Goal: Information Seeking & Learning: Learn about a topic

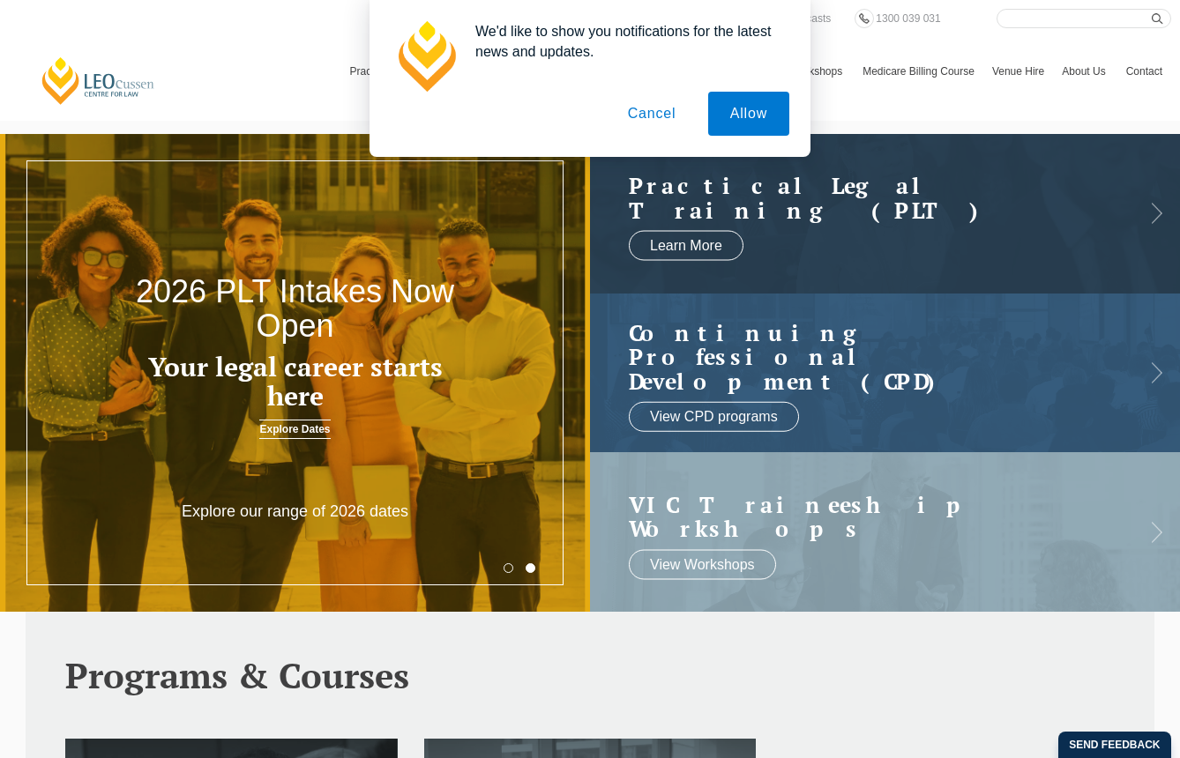
click at [655, 110] on button "Cancel" at bounding box center [652, 114] width 93 height 44
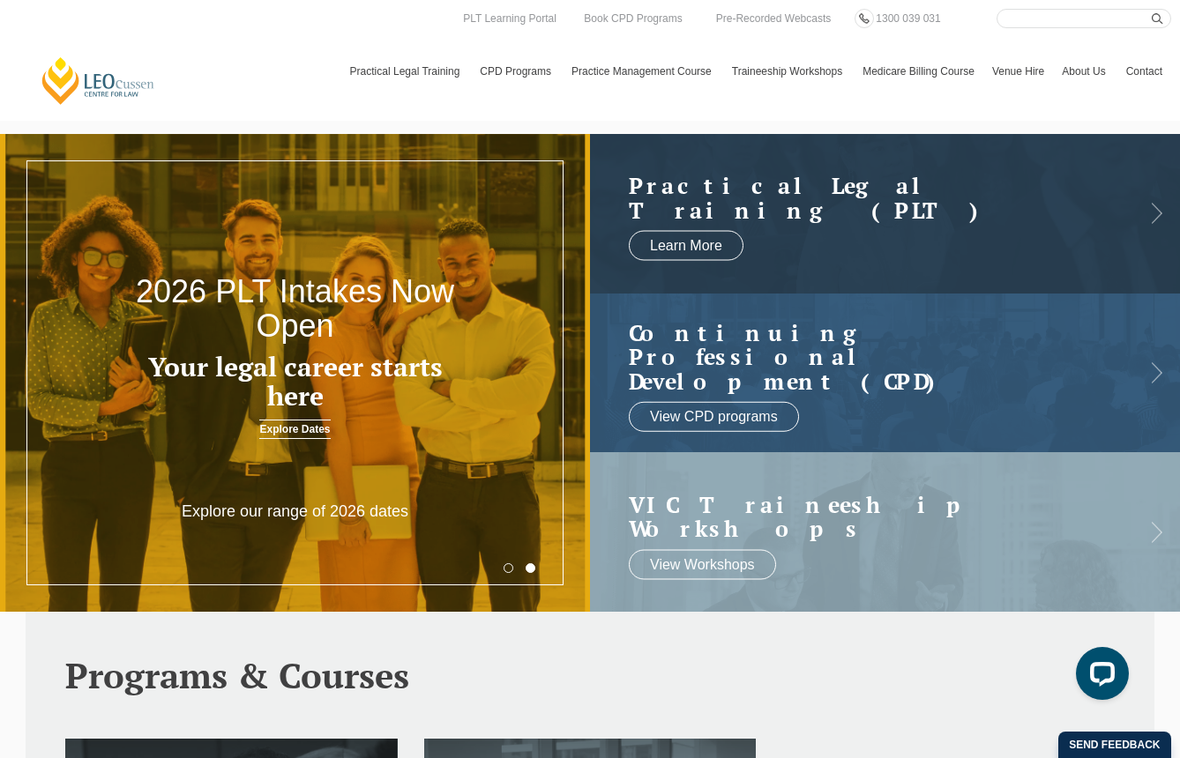
click at [1137, 69] on link "Contact" at bounding box center [1144, 71] width 54 height 51
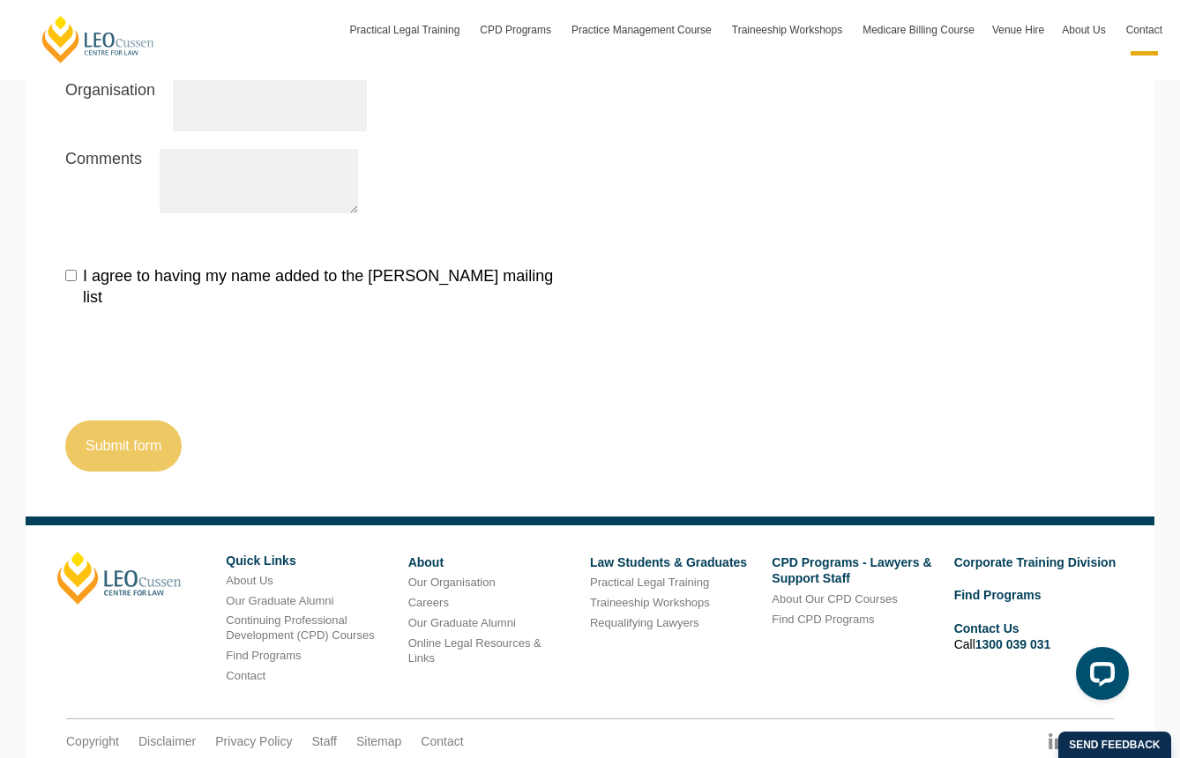
scroll to position [1965, 0]
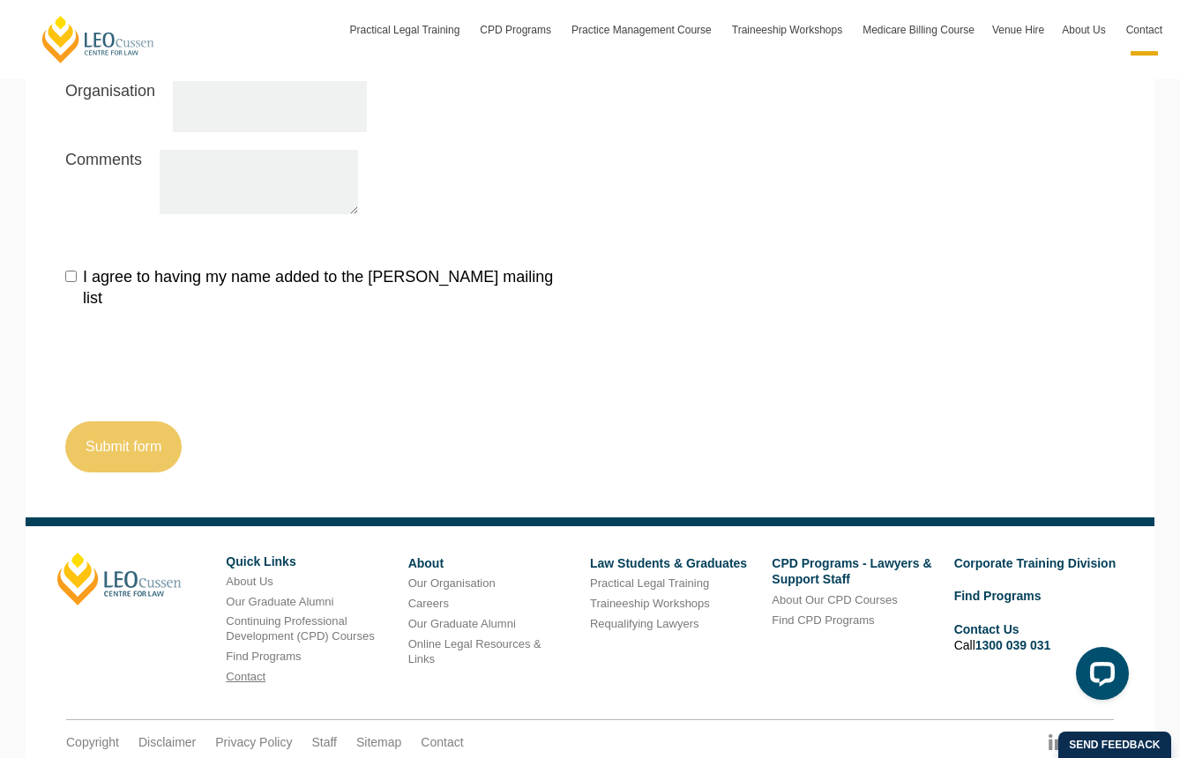
click at [255, 670] on link "Contact" at bounding box center [246, 676] width 40 height 13
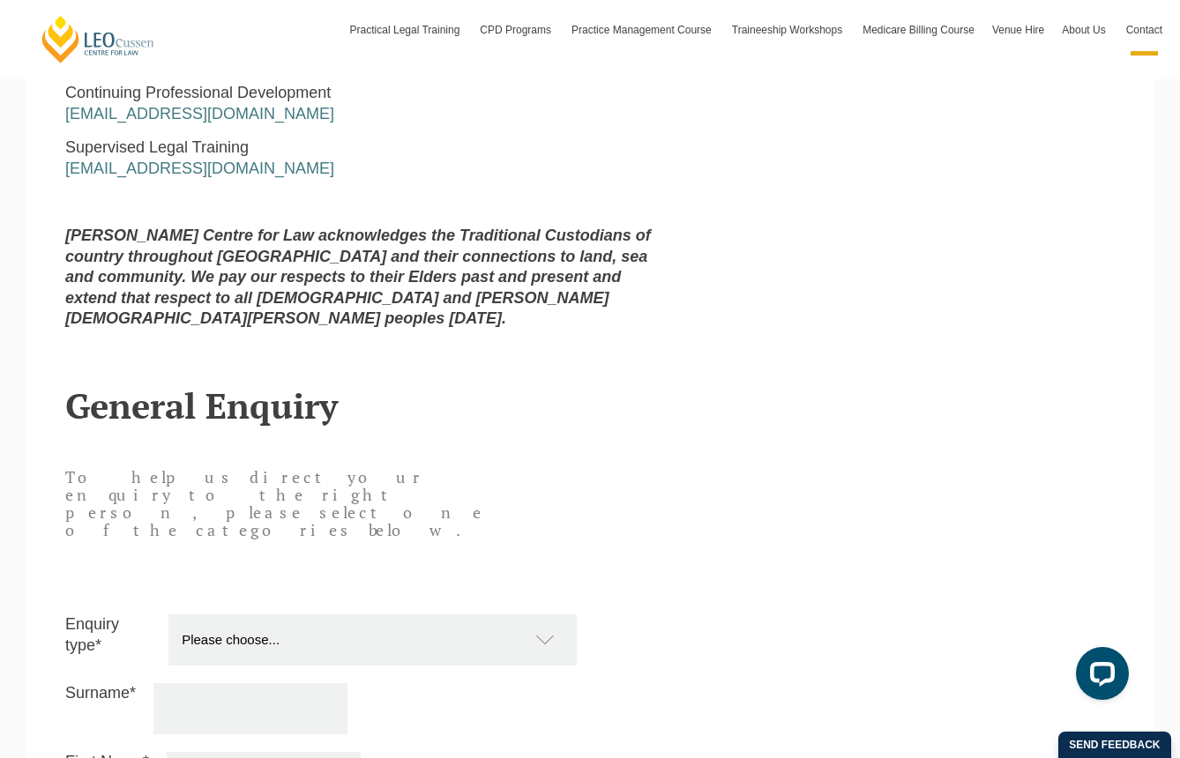
scroll to position [1158, 0]
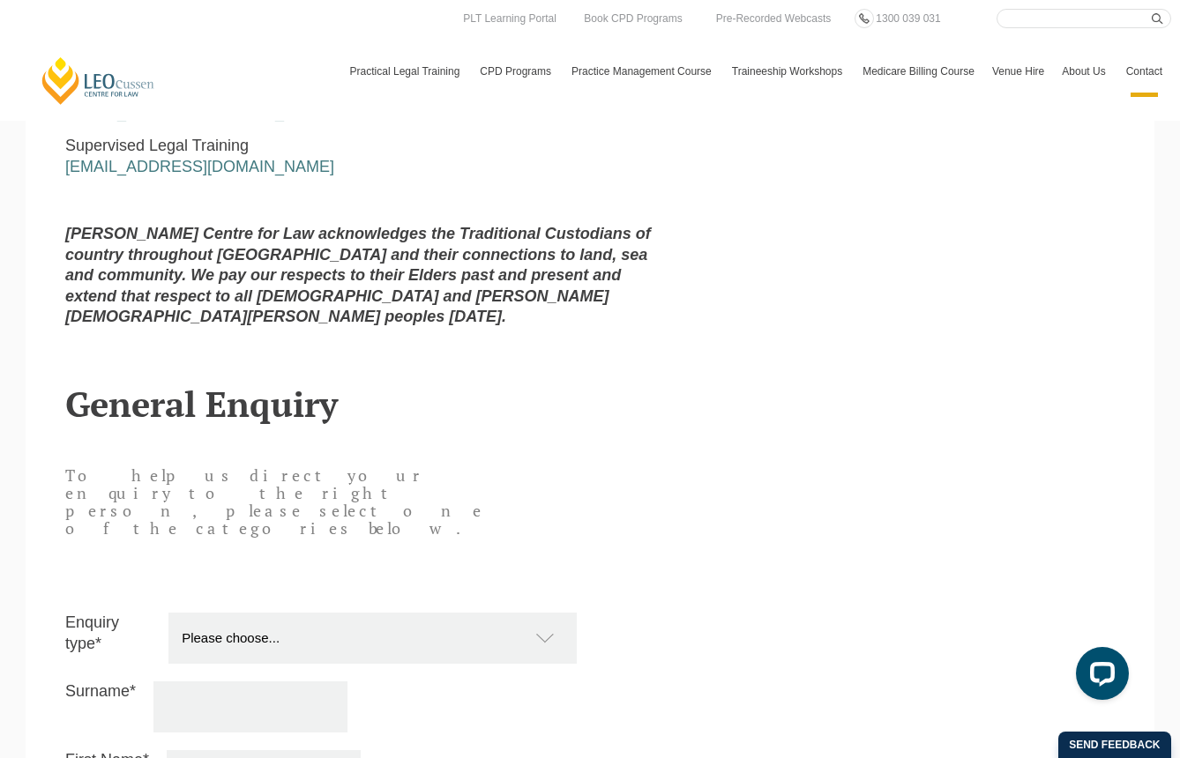
click at [1034, 22] on input "Search here" at bounding box center [1084, 18] width 175 height 19
type input "adelaide"
click at [1161, 19] on button "submit" at bounding box center [1161, 18] width 19 height 19
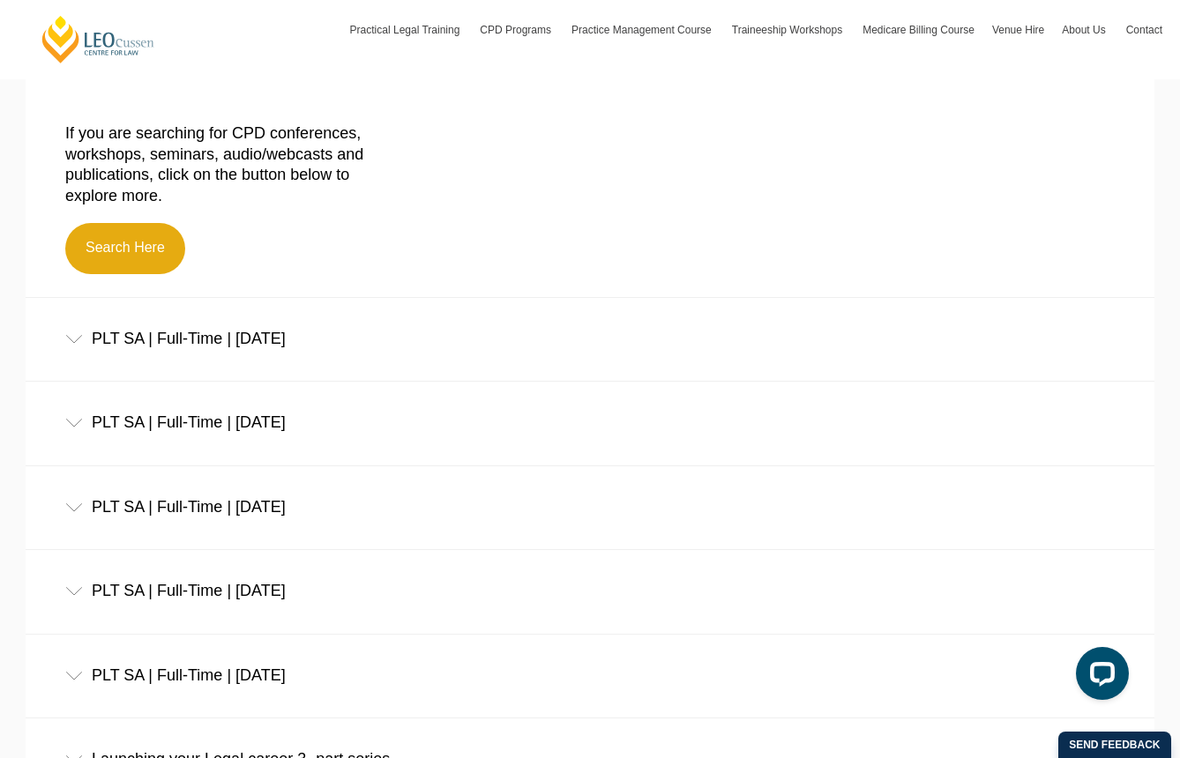
scroll to position [534, 0]
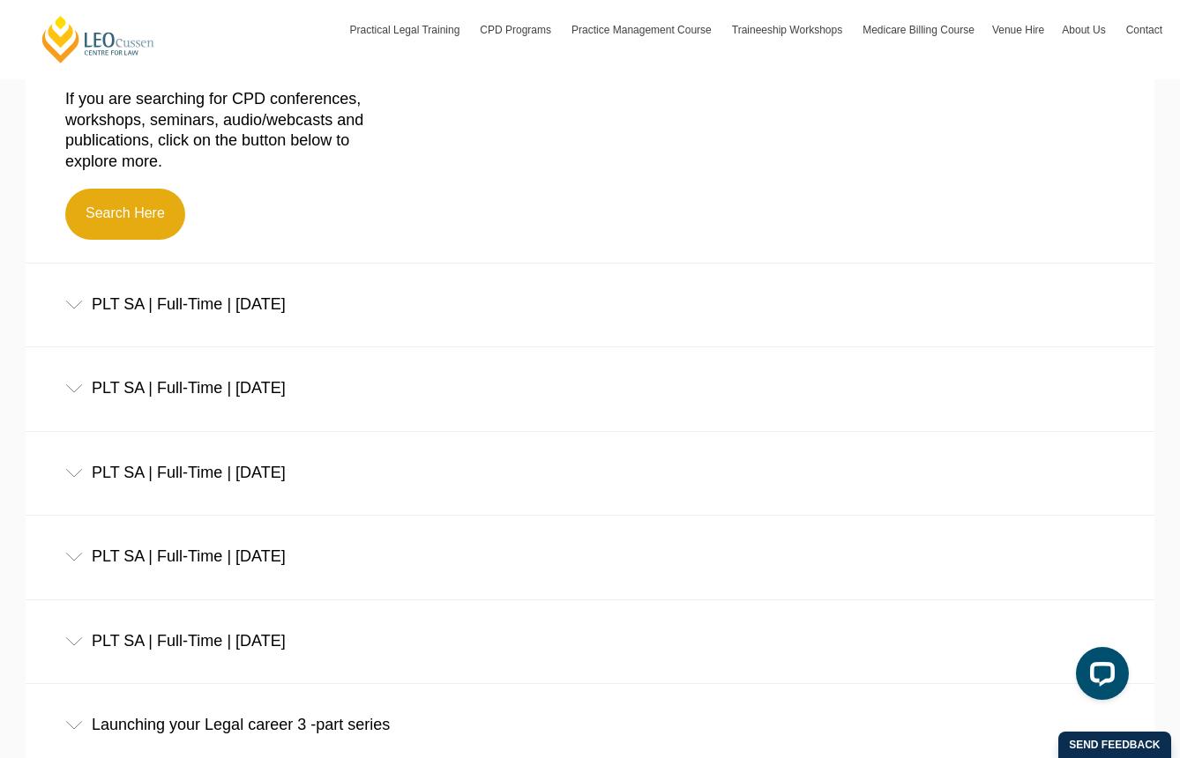
click at [74, 306] on icon at bounding box center [74, 305] width 18 height 9
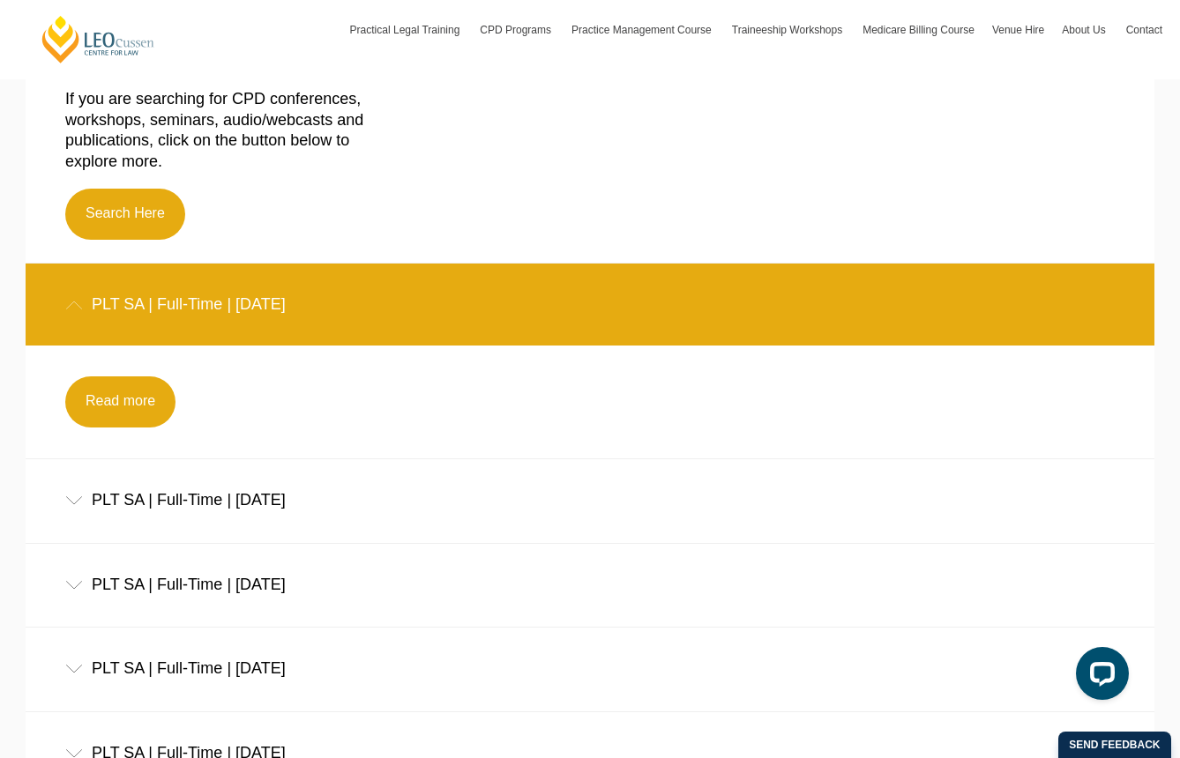
click at [75, 306] on icon at bounding box center [74, 305] width 18 height 9
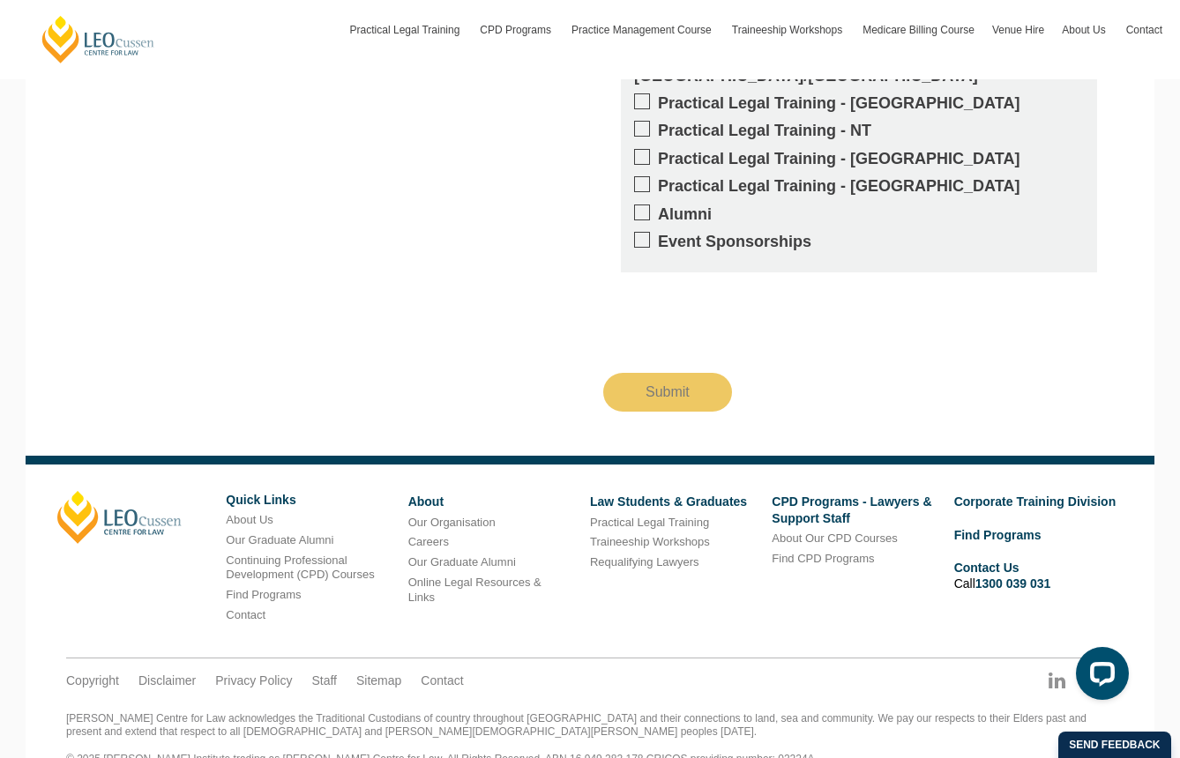
scroll to position [1840, 0]
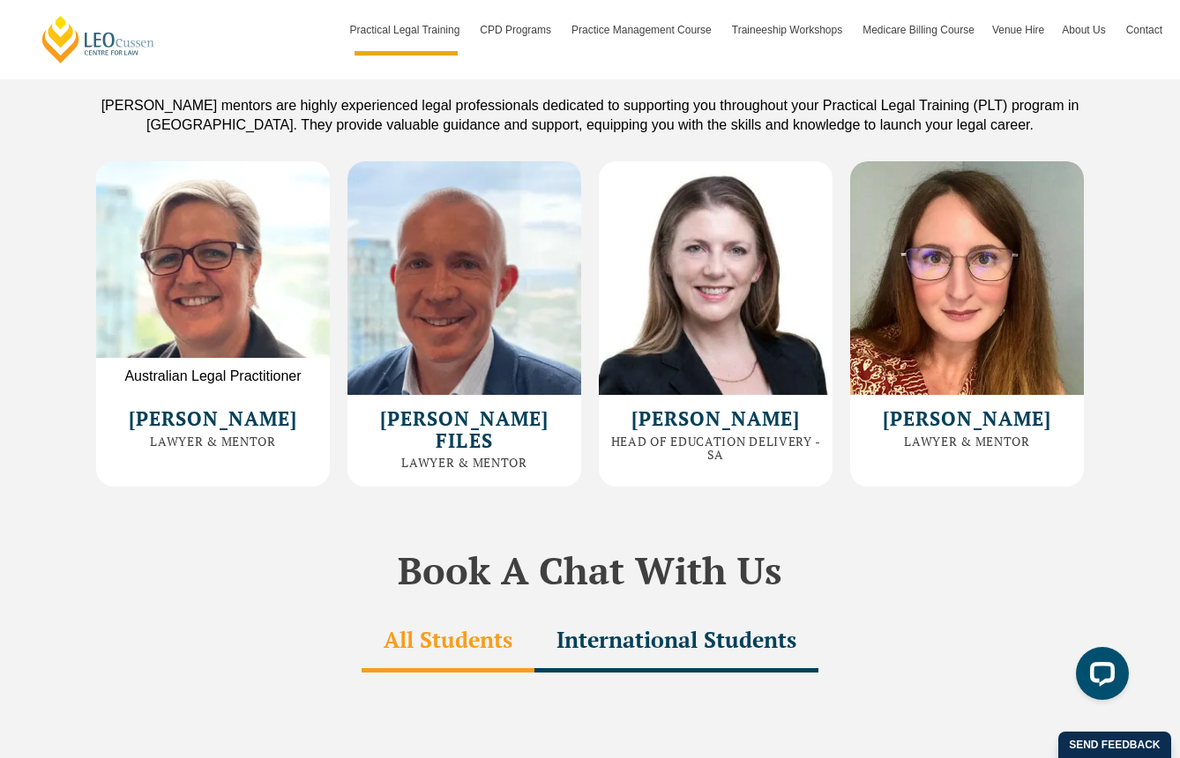
scroll to position [5146, 0]
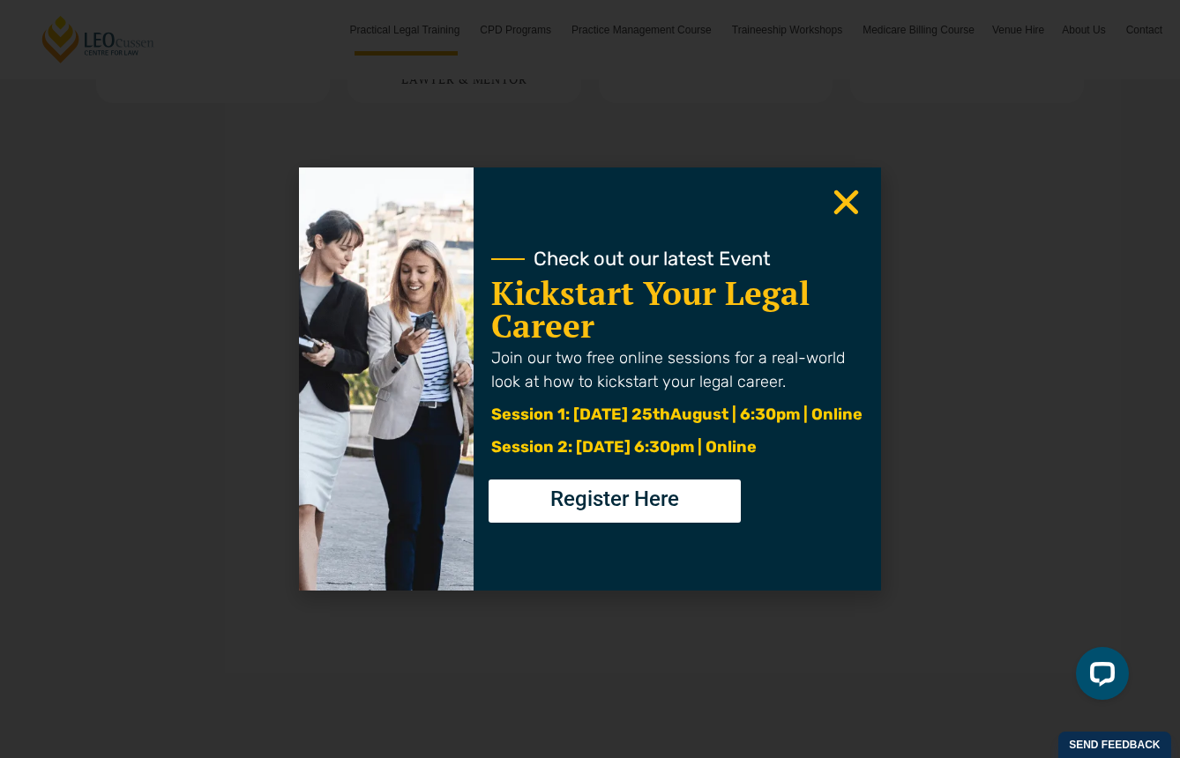
click at [847, 200] on use "Close" at bounding box center [846, 202] width 25 height 25
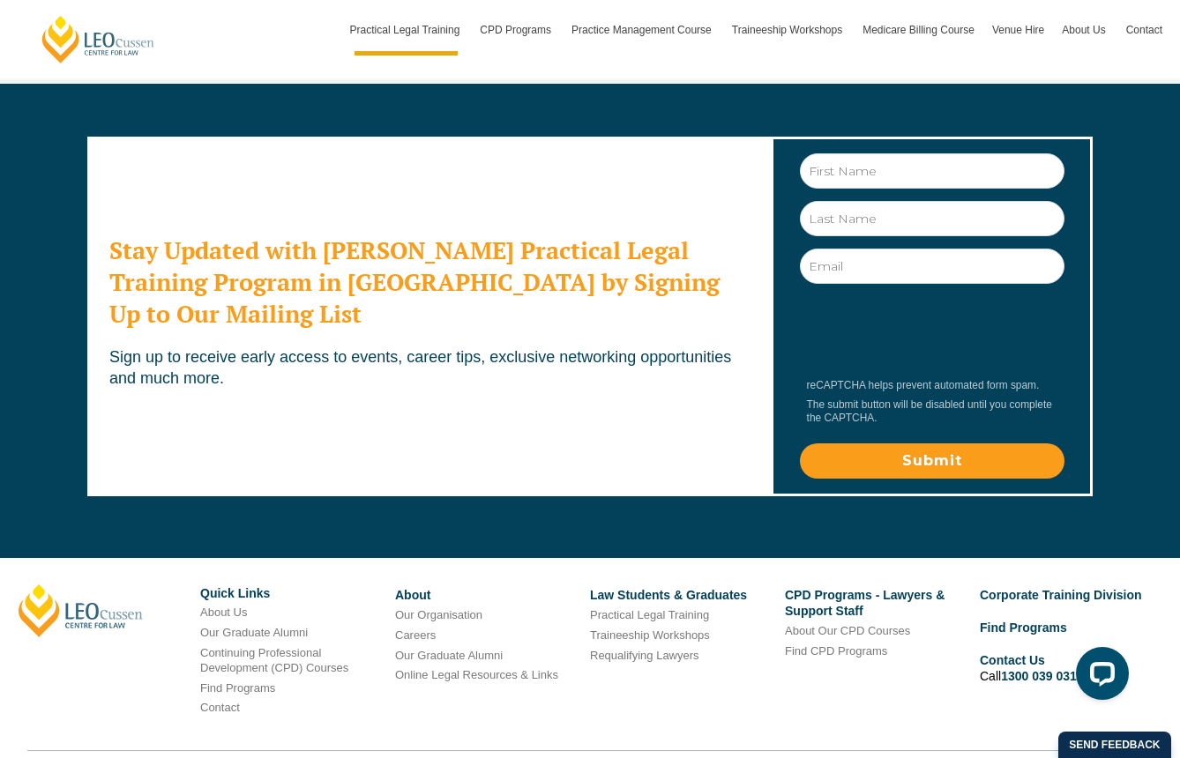
scroll to position [9600, 0]
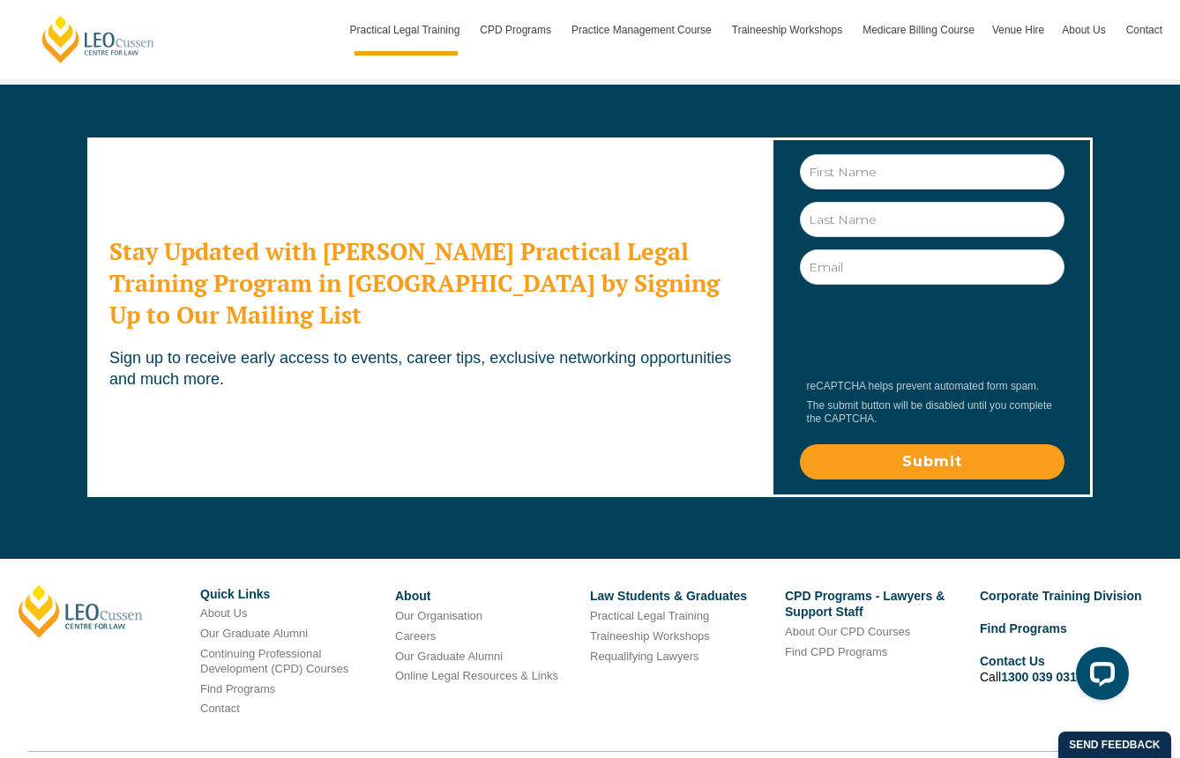
click at [1048, 622] on link "Find Programs" at bounding box center [1023, 629] width 87 height 14
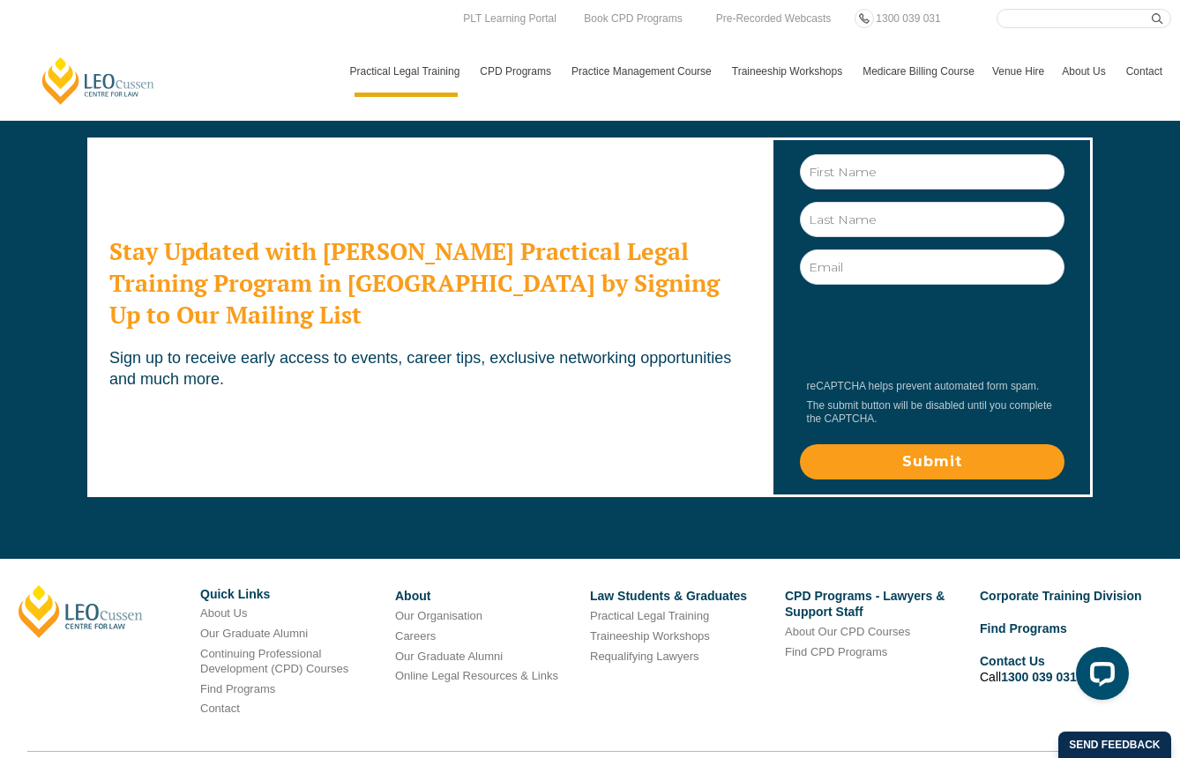
click at [230, 607] on link "About Us" at bounding box center [223, 613] width 47 height 13
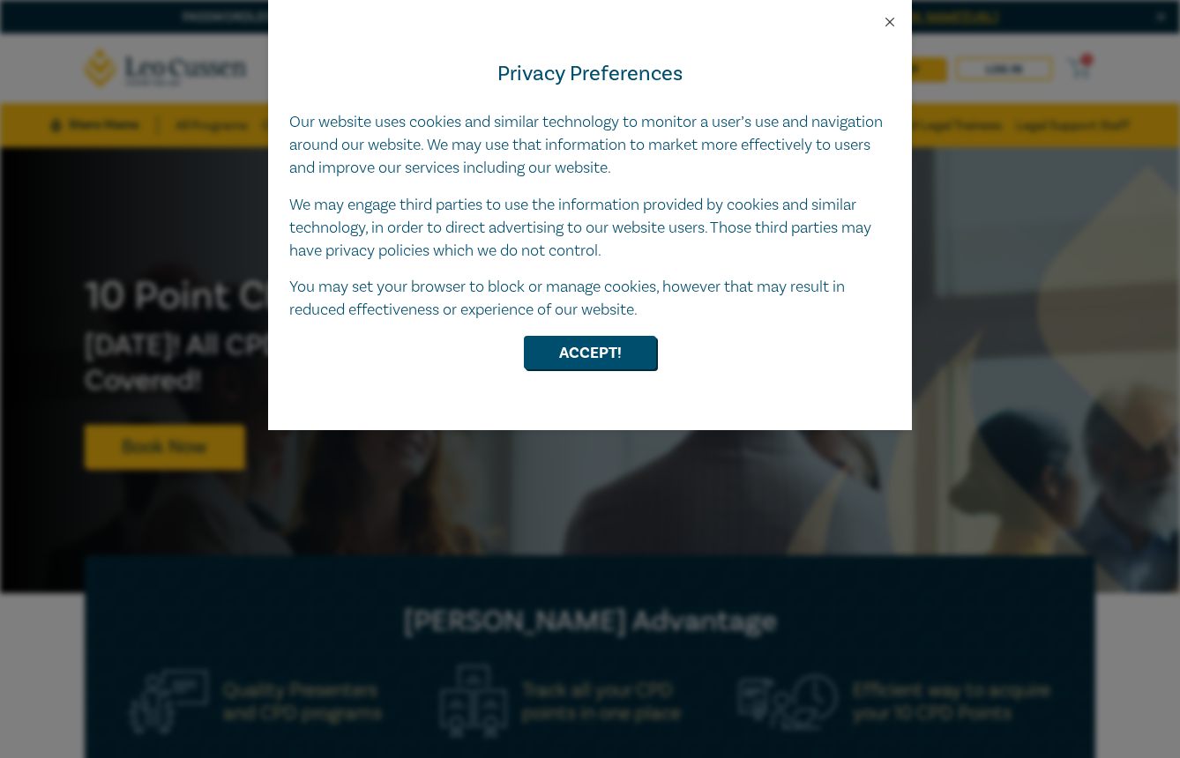
click at [886, 21] on button "Close" at bounding box center [890, 22] width 16 height 16
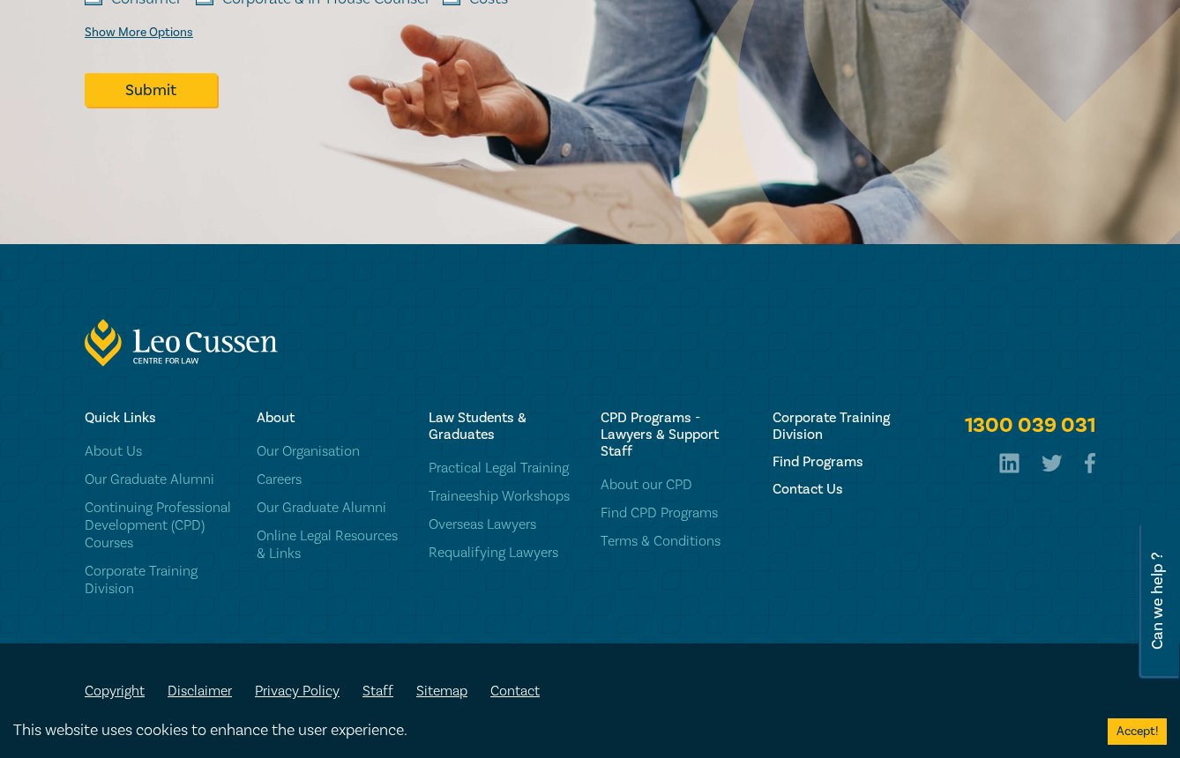
scroll to position [2414, 0]
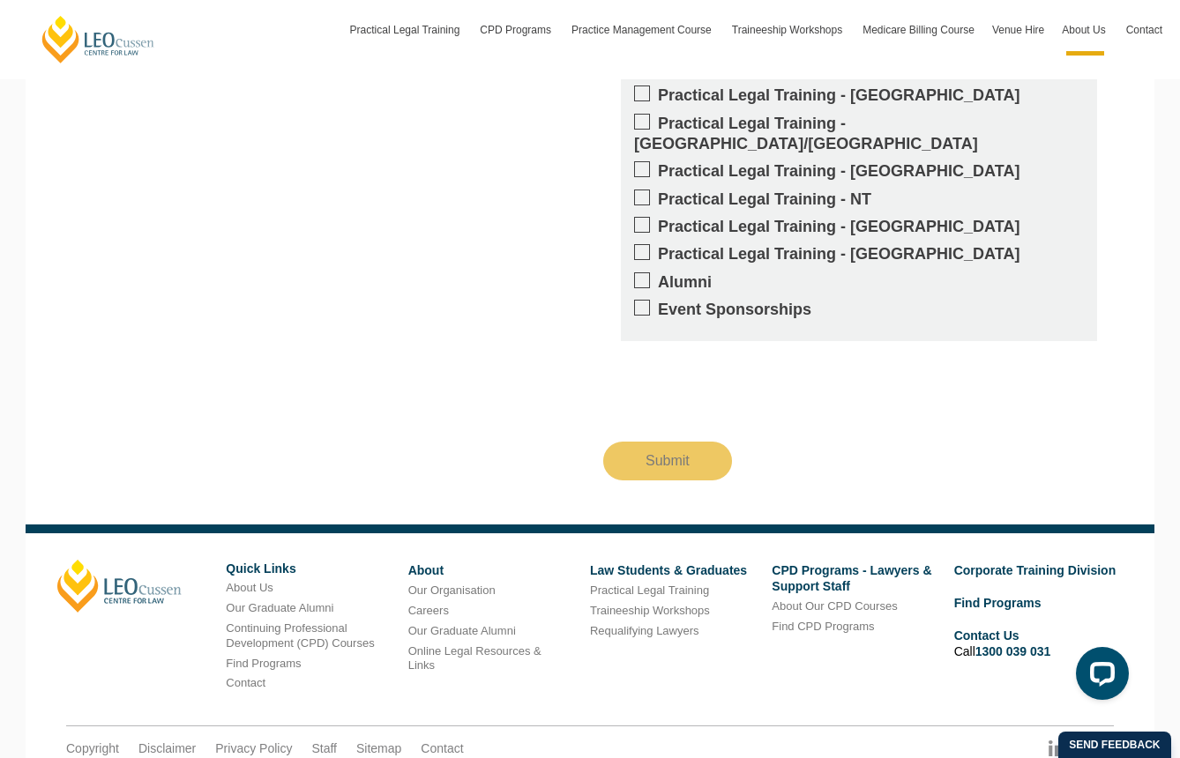
scroll to position [2447, 0]
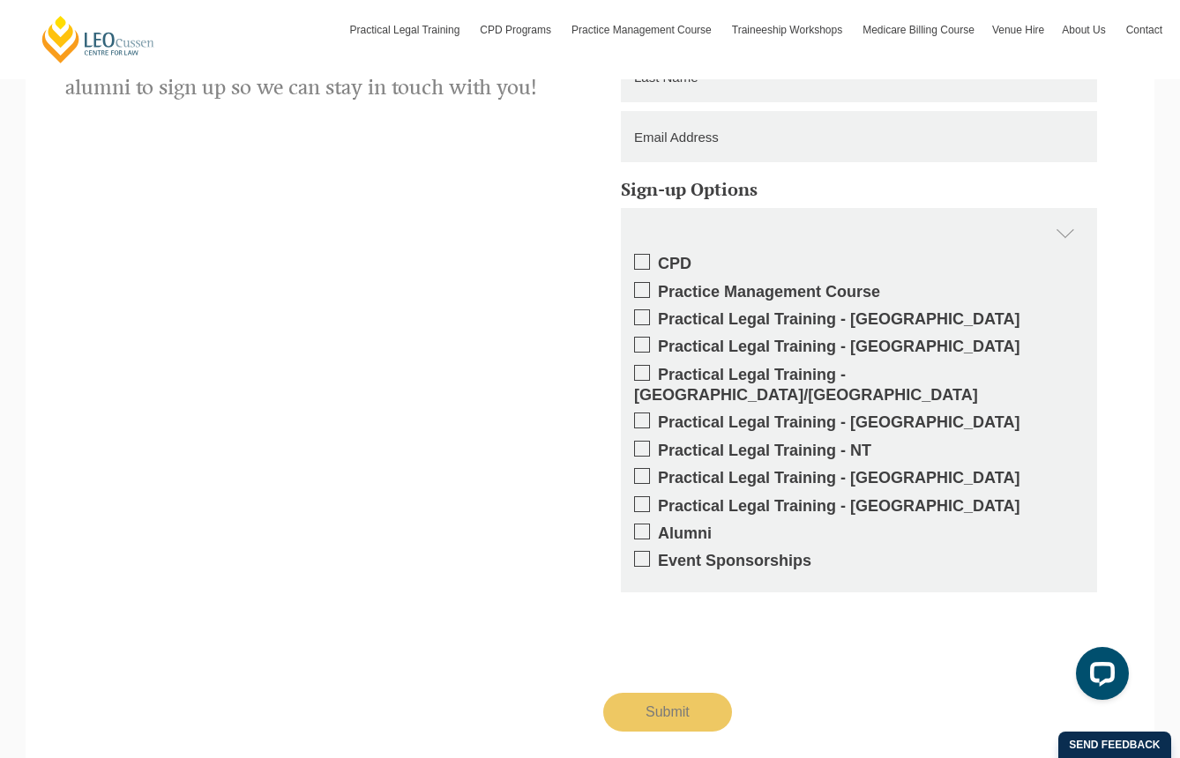
scroll to position [3263, 0]
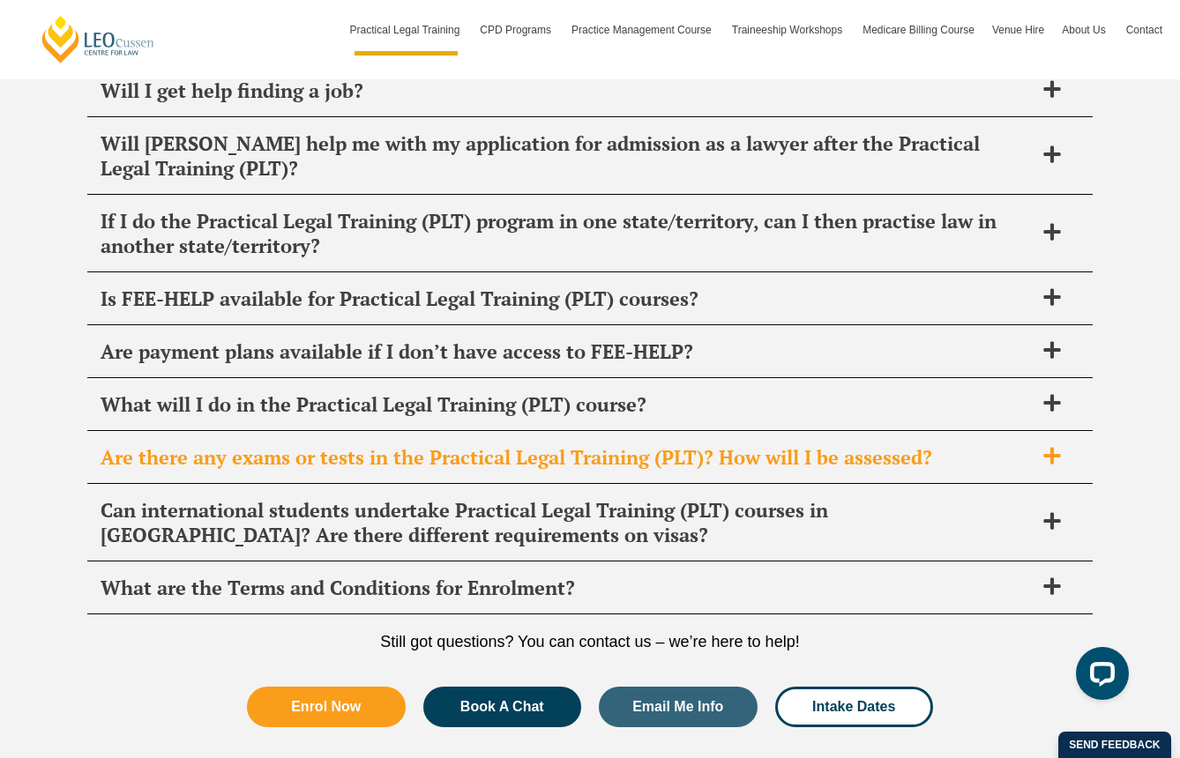
scroll to position [8890, 0]
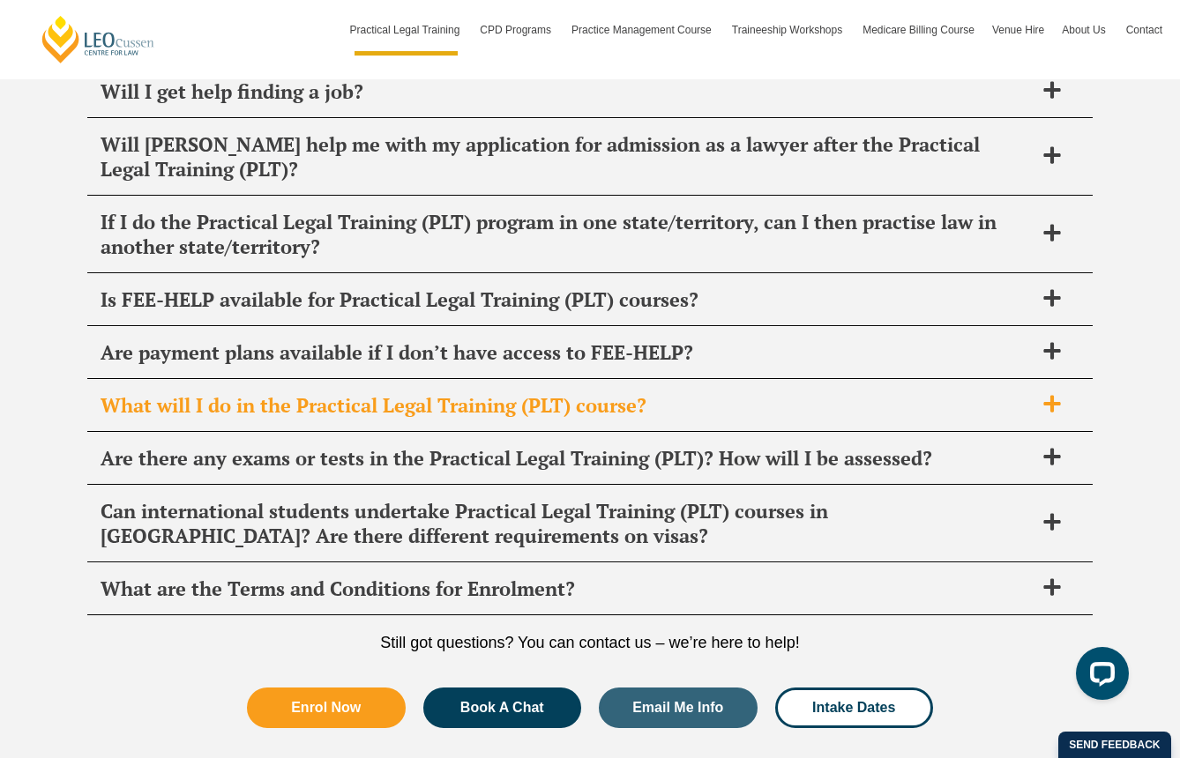
click at [1044, 396] on icon at bounding box center [1051, 404] width 17 height 17
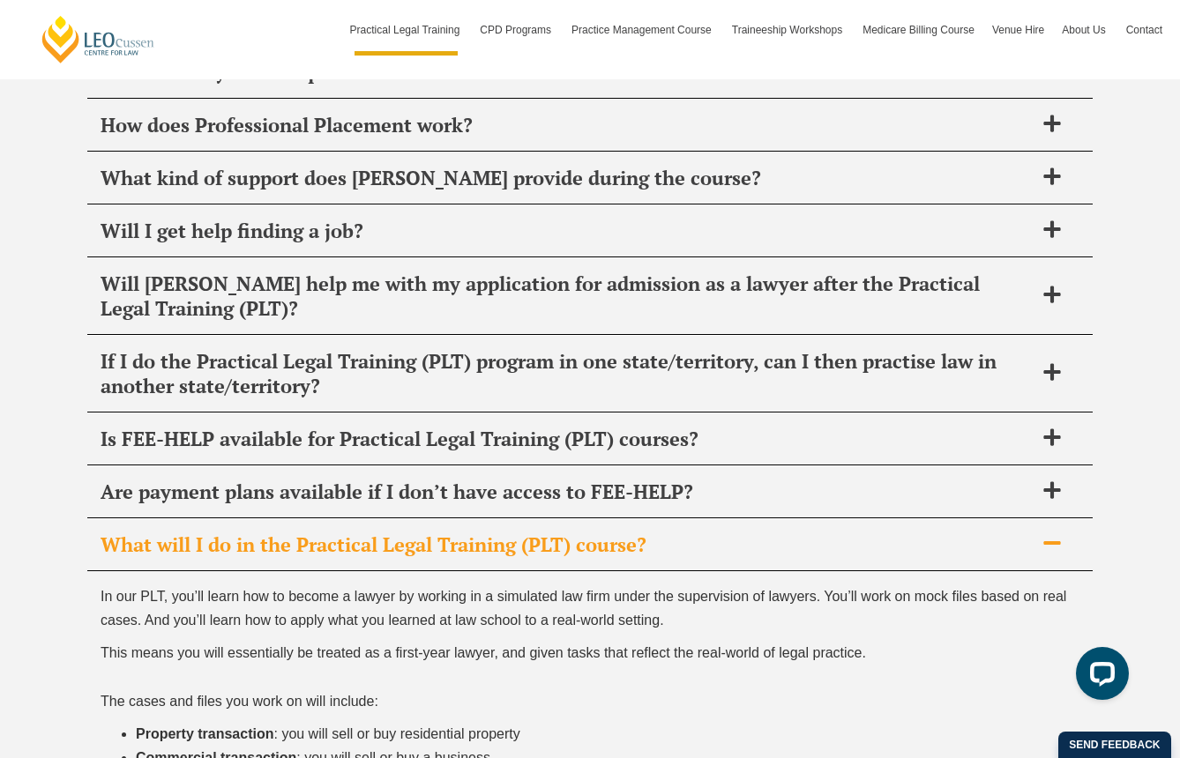
scroll to position [8746, 0]
